Goal: Navigation & Orientation: Find specific page/section

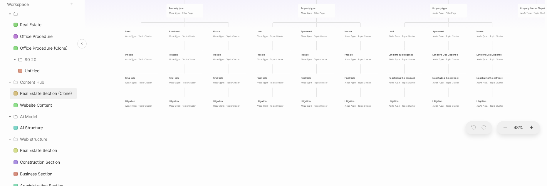
scroll to position [59, 0]
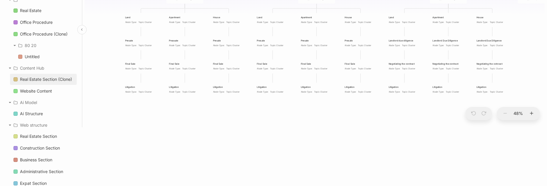
click at [45, 78] on div "Real Estate Section (Clone)" at bounding box center [46, 79] width 52 height 7
click at [45, 88] on div "Website Content" at bounding box center [36, 91] width 32 height 7
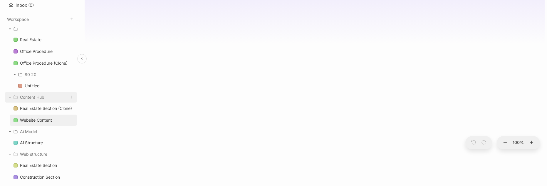
scroll to position [59, 0]
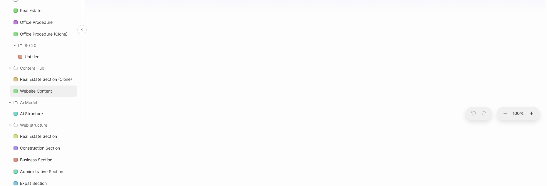
click at [42, 88] on div "Website Content" at bounding box center [36, 91] width 32 height 7
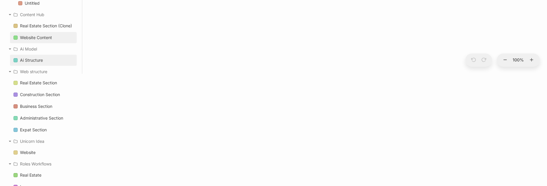
scroll to position [118, 0]
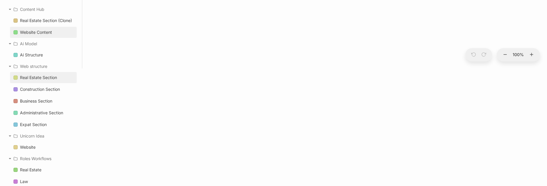
click at [40, 75] on div "Real Estate Section" at bounding box center [38, 77] width 37 height 7
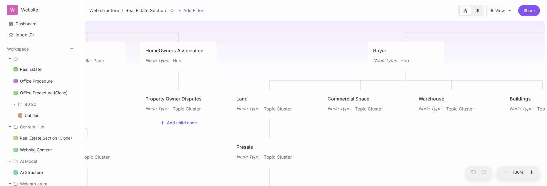
click at [504, 171] on icon at bounding box center [505, 172] width 5 height 5
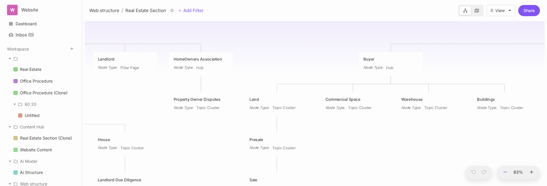
click at [504, 171] on icon at bounding box center [505, 172] width 5 height 5
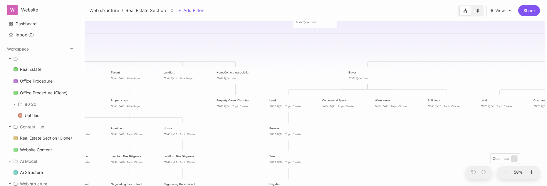
click at [504, 172] on line at bounding box center [505, 172] width 3 height 0
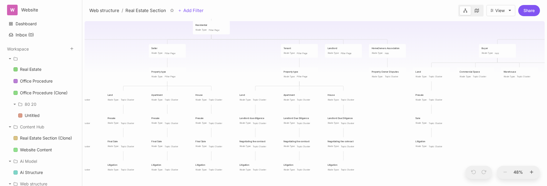
drag, startPoint x: 212, startPoint y: 97, endPoint x: 360, endPoint y: 67, distance: 150.9
click at [358, 67] on div "Real Estate Section Menu and architecture tree Real Estate Node Type : Hub Resi…" at bounding box center [315, 102] width 460 height 167
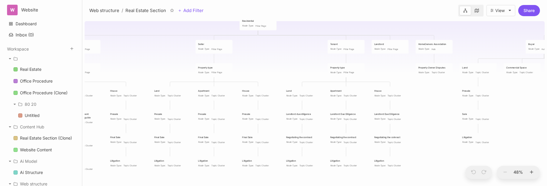
drag, startPoint x: 216, startPoint y: 68, endPoint x: 314, endPoint y: 64, distance: 98.8
click at [314, 64] on div "Real Estate Section Menu and architecture tree Real Estate Node Type : Hub Resi…" at bounding box center [315, 102] width 460 height 167
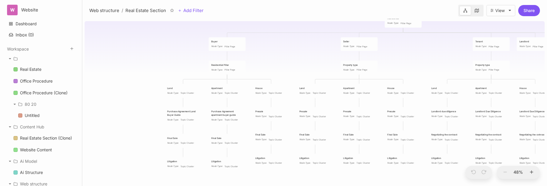
drag, startPoint x: 200, startPoint y: 68, endPoint x: 310, endPoint y: 67, distance: 109.9
click at [310, 67] on div "Real Estate Section Menu and architecture tree Real Estate Node Type : Hub Resi…" at bounding box center [315, 102] width 460 height 167
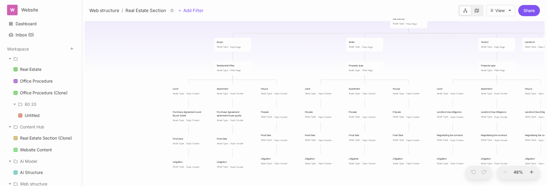
drag, startPoint x: 310, startPoint y: 67, endPoint x: 258, endPoint y: 66, distance: 52.6
click at [258, 66] on div "Real Estate Section Menu and architecture tree Real Estate Node Type : Hub Resi…" at bounding box center [315, 102] width 460 height 167
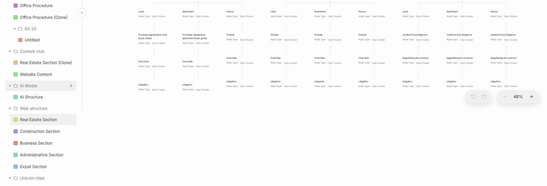
scroll to position [88, 0]
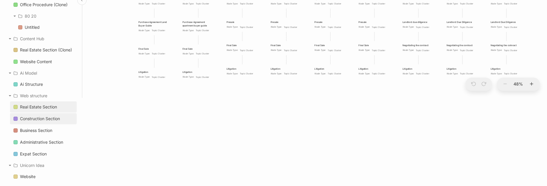
click at [50, 118] on div "Construction Section" at bounding box center [40, 118] width 40 height 7
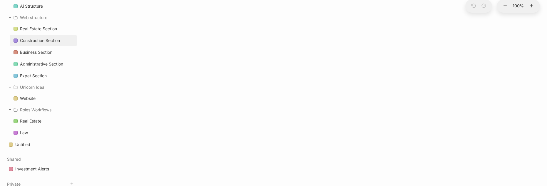
scroll to position [176, 0]
